Goal: Navigation & Orientation: Find specific page/section

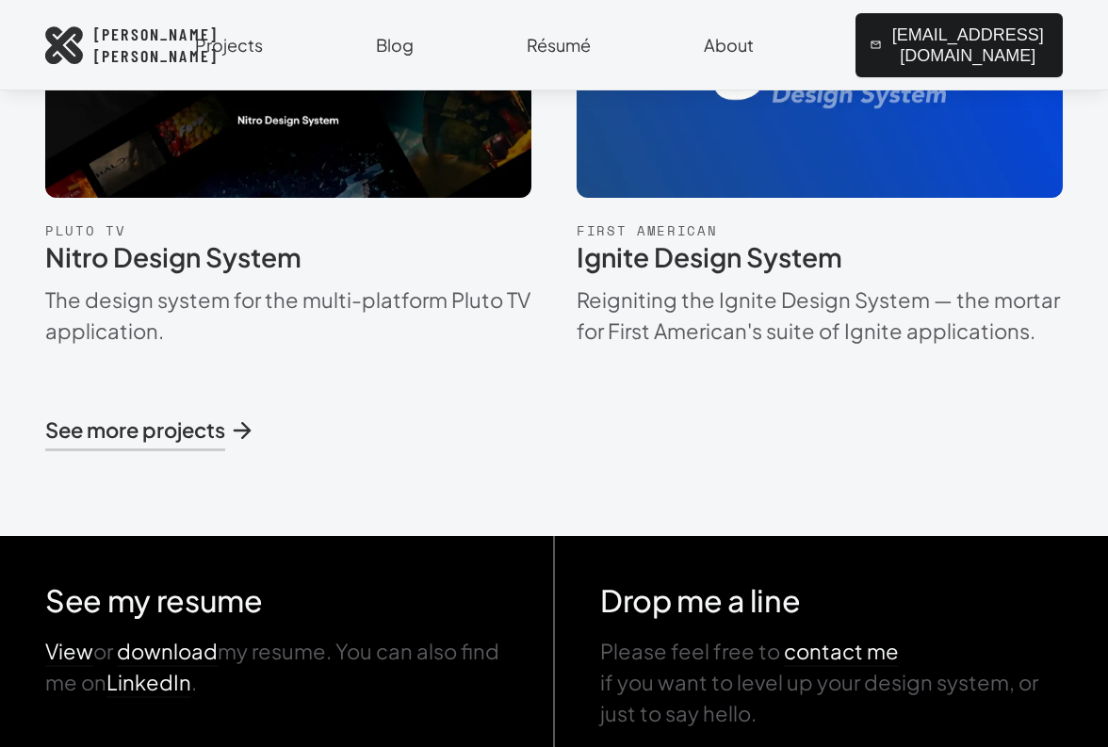
scroll to position [1481, 0]
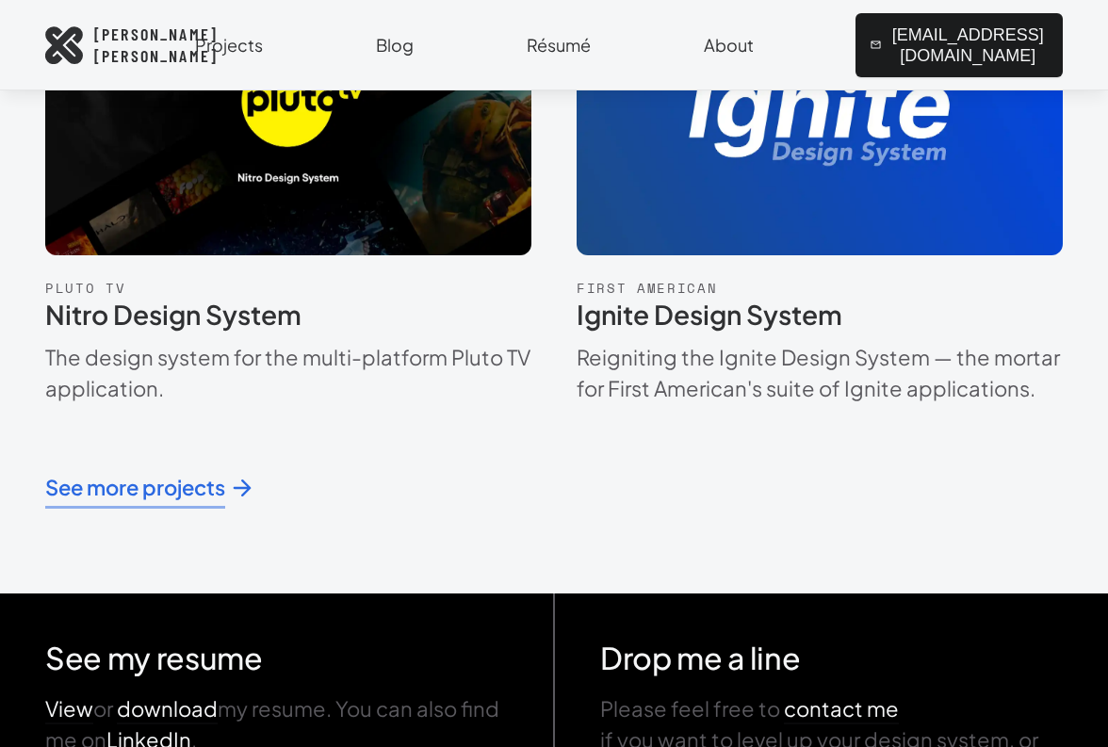
click at [184, 492] on span "See more projects" at bounding box center [149, 487] width 208 height 31
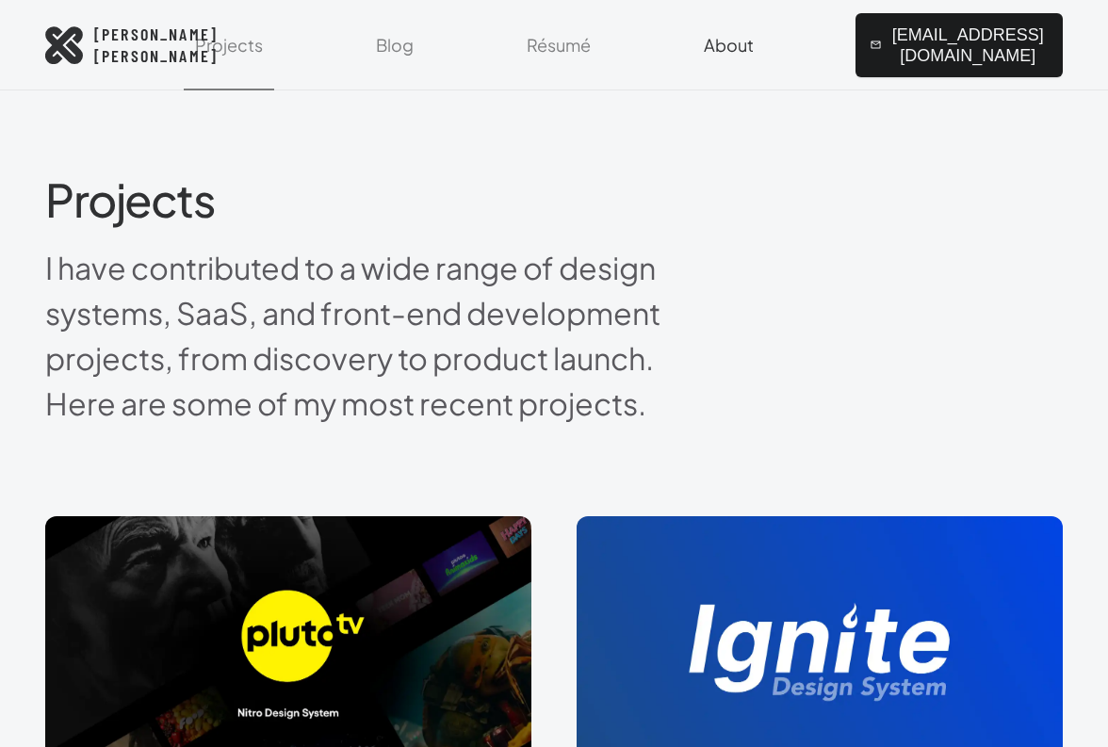
click at [711, 38] on link "About" at bounding box center [729, 45] width 73 height 90
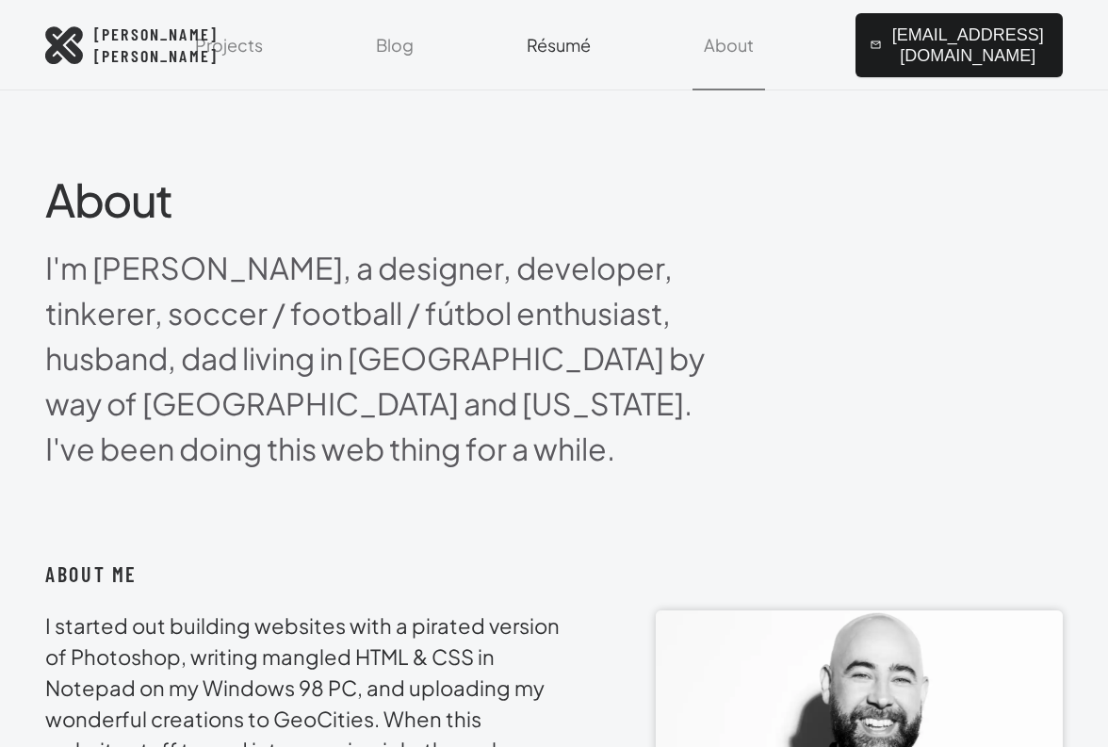
click at [588, 53] on link "Résumé" at bounding box center [558, 45] width 87 height 90
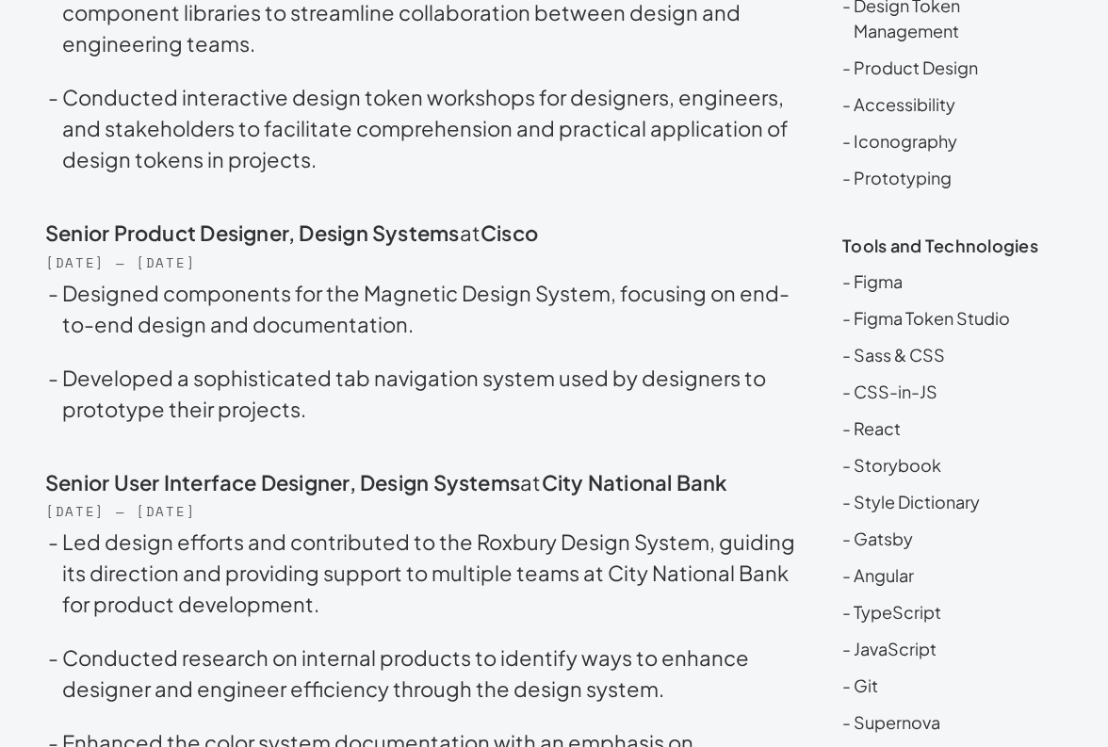
scroll to position [745, 0]
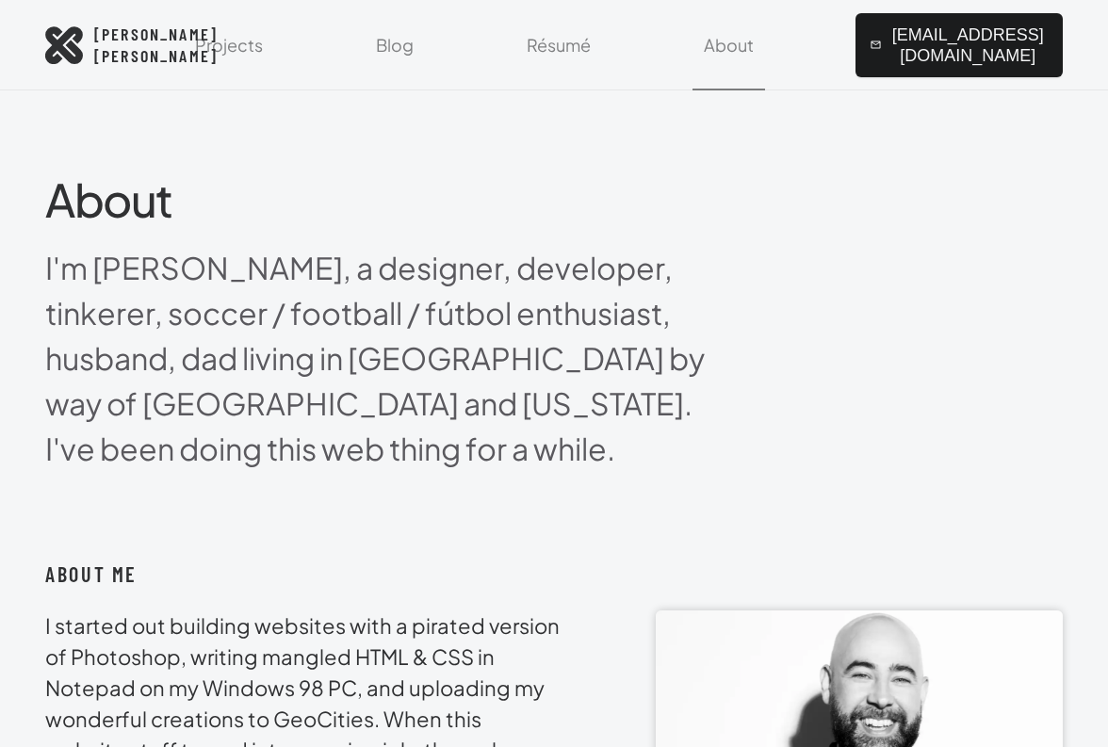
click at [275, 42] on div "Projects Blog Résumé About [EMAIL_ADDRESS][DOMAIN_NAME]" at bounding box center [649, 45] width 828 height 90
click at [236, 44] on link "Projects" at bounding box center [229, 45] width 90 height 90
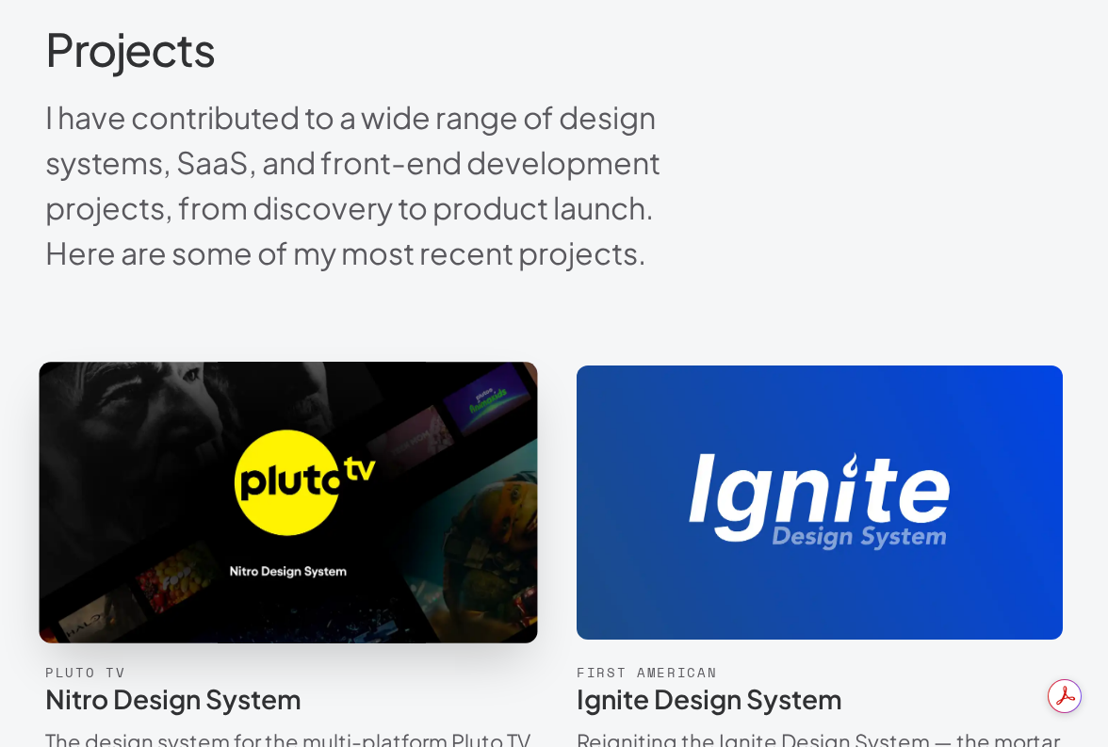
scroll to position [173, 0]
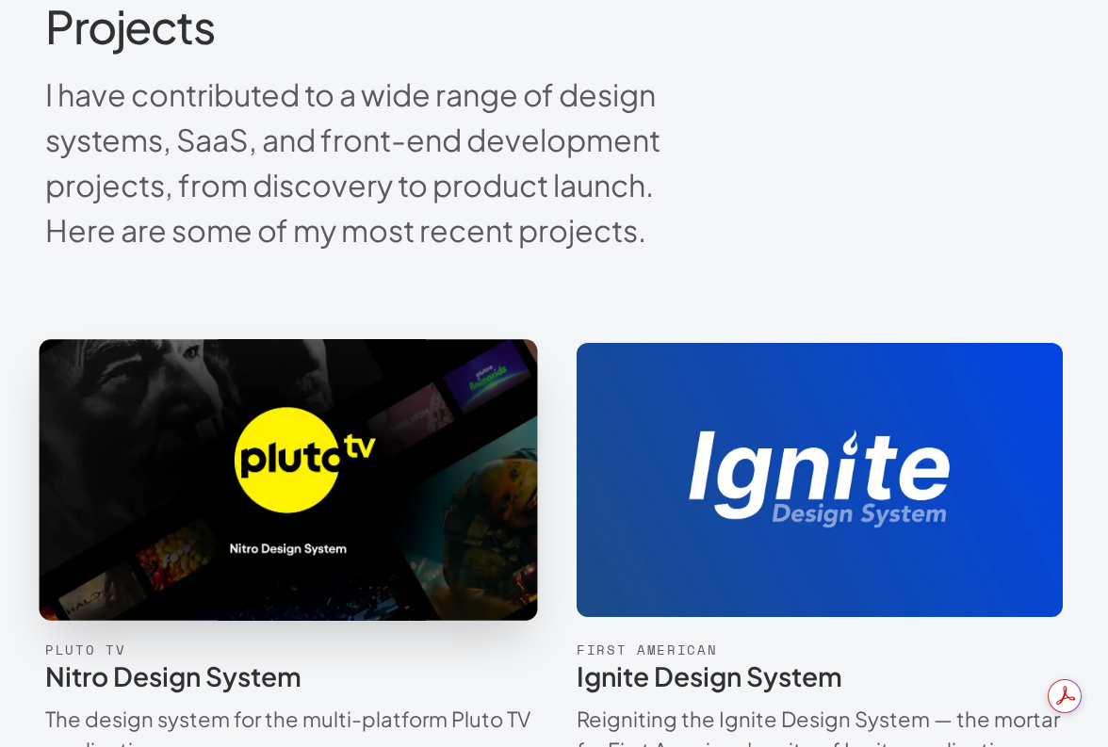
click at [365, 538] on img at bounding box center [288, 480] width 561 height 316
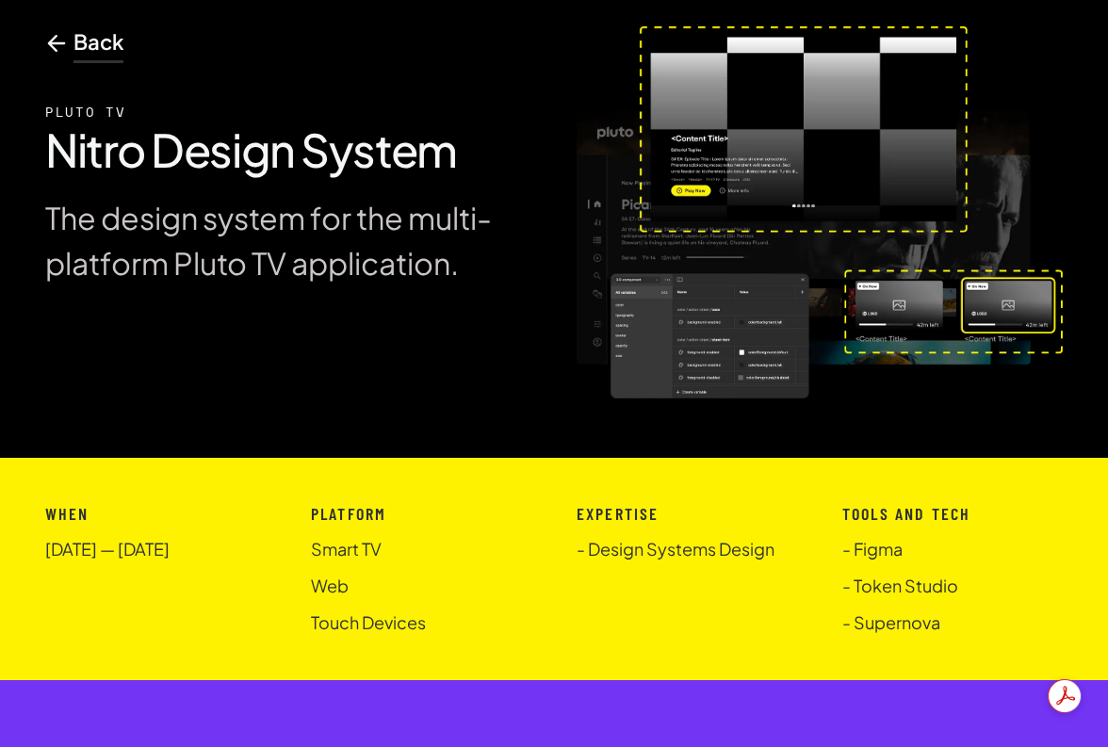
scroll to position [154, 0]
